Goal: Task Accomplishment & Management: Use online tool/utility

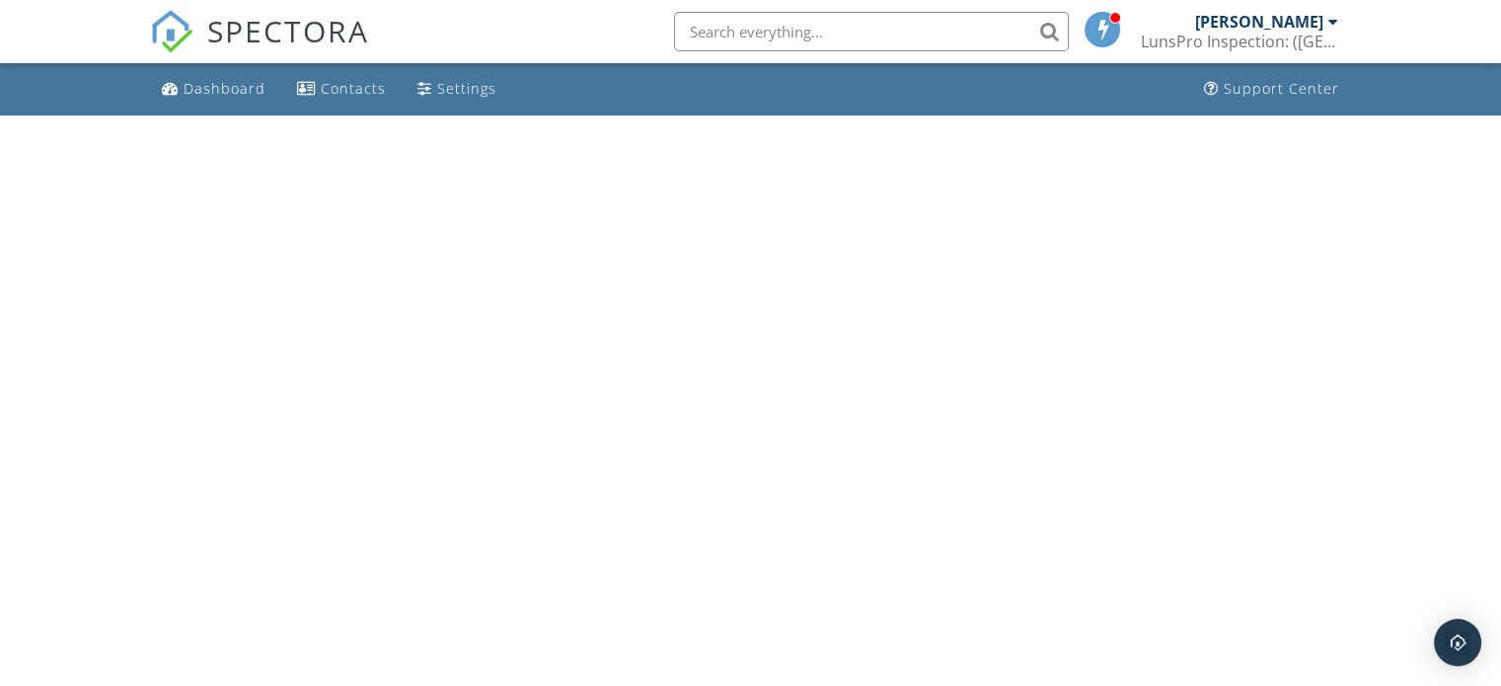
click at [248, 115] on html "SPECTORA [PERSON_NAME] LunsPro Inspection: ([GEOGRAPHIC_DATA]) Role: Inspector …" at bounding box center [750, 57] width 1501 height 115
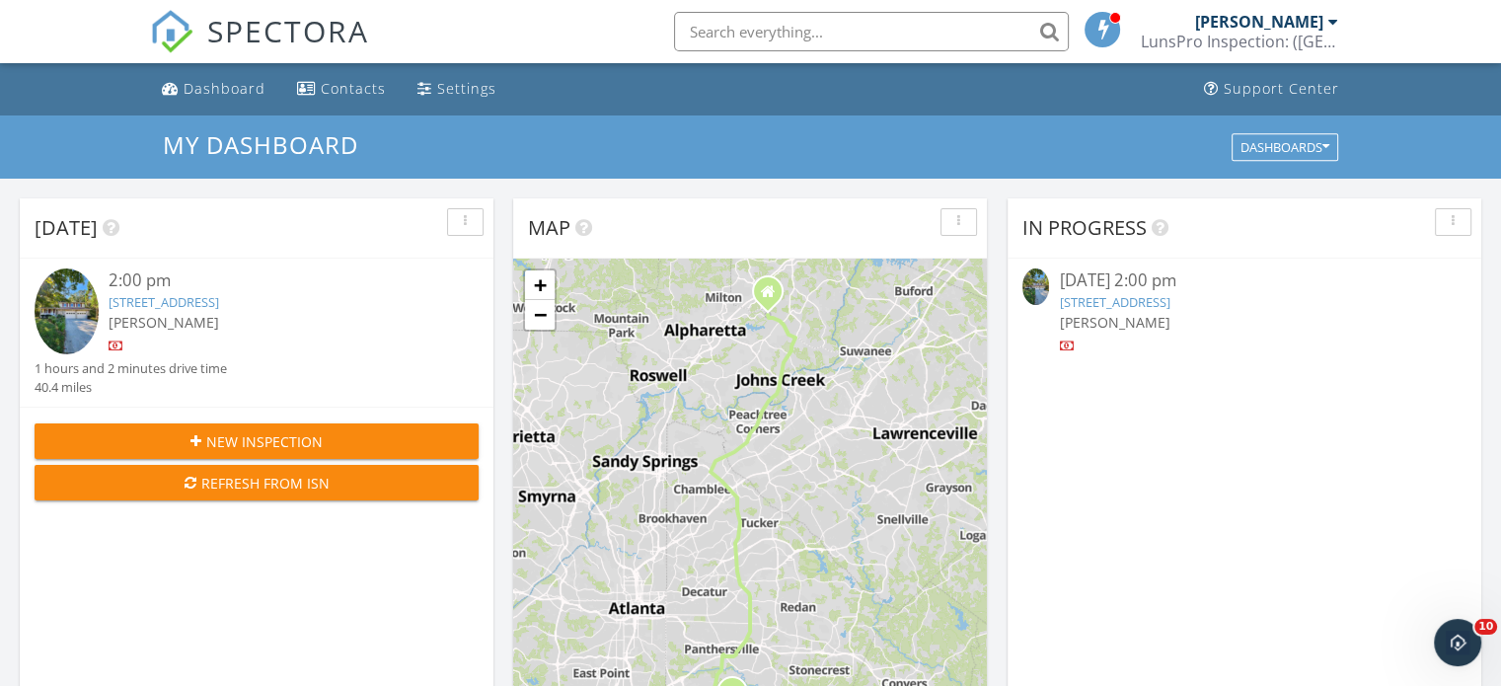
click at [219, 301] on link "[STREET_ADDRESS]" at bounding box center [164, 302] width 111 height 18
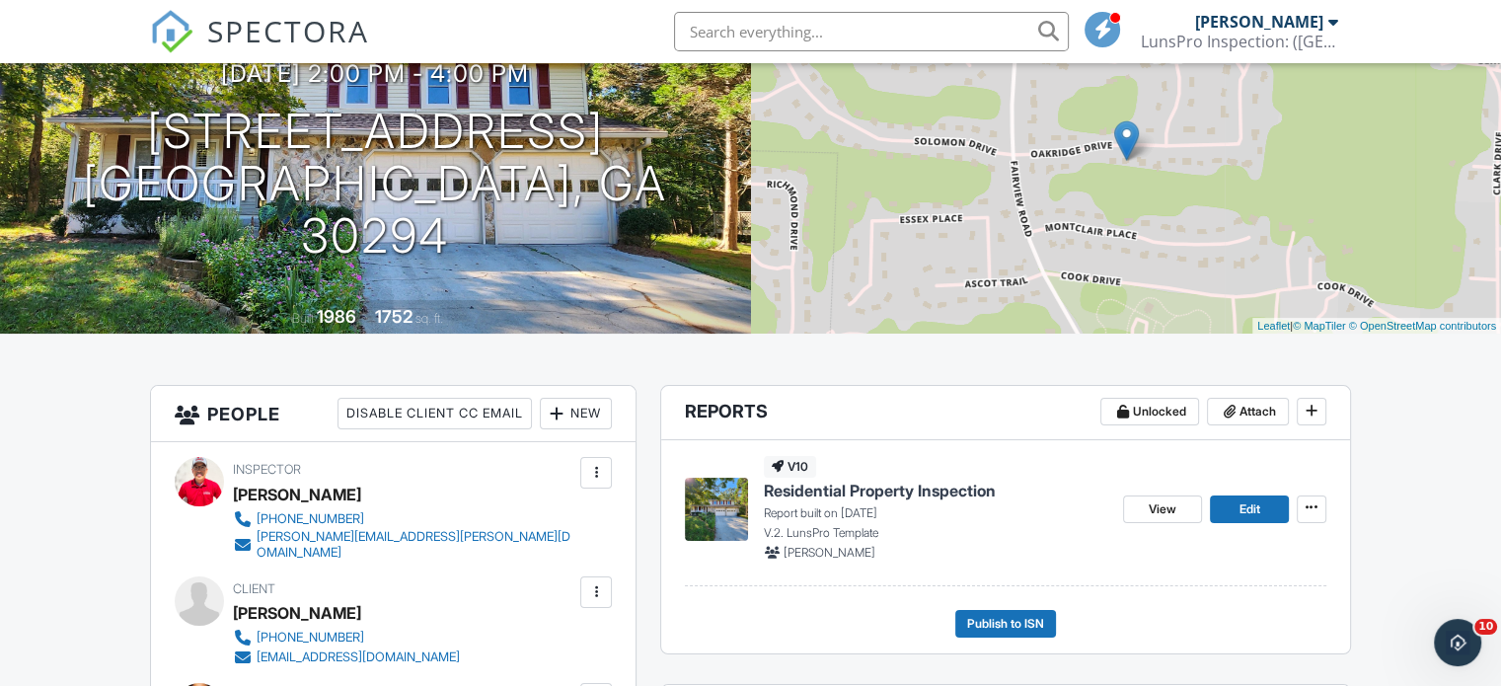
scroll to position [197, 0]
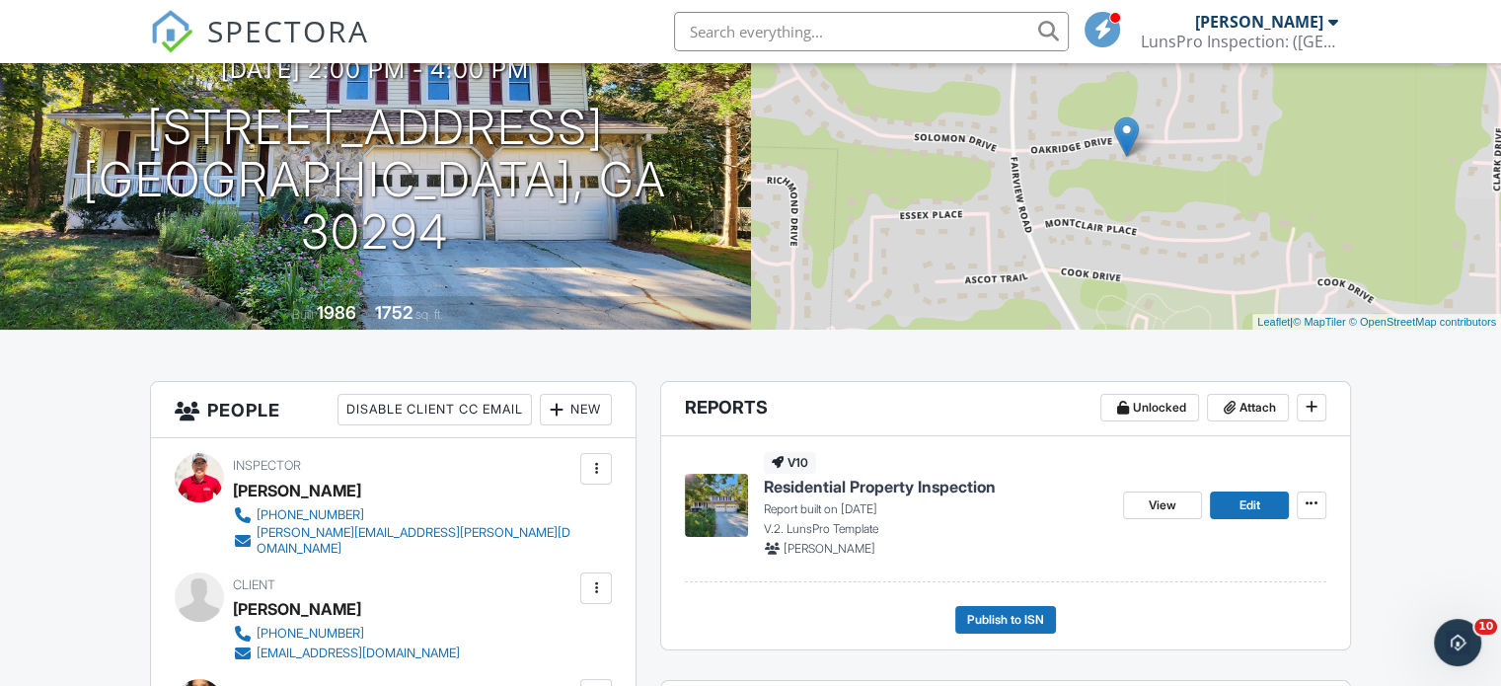
click at [892, 492] on span "Residential Property Inspection" at bounding box center [880, 487] width 232 height 22
